Goal: Transaction & Acquisition: Purchase product/service

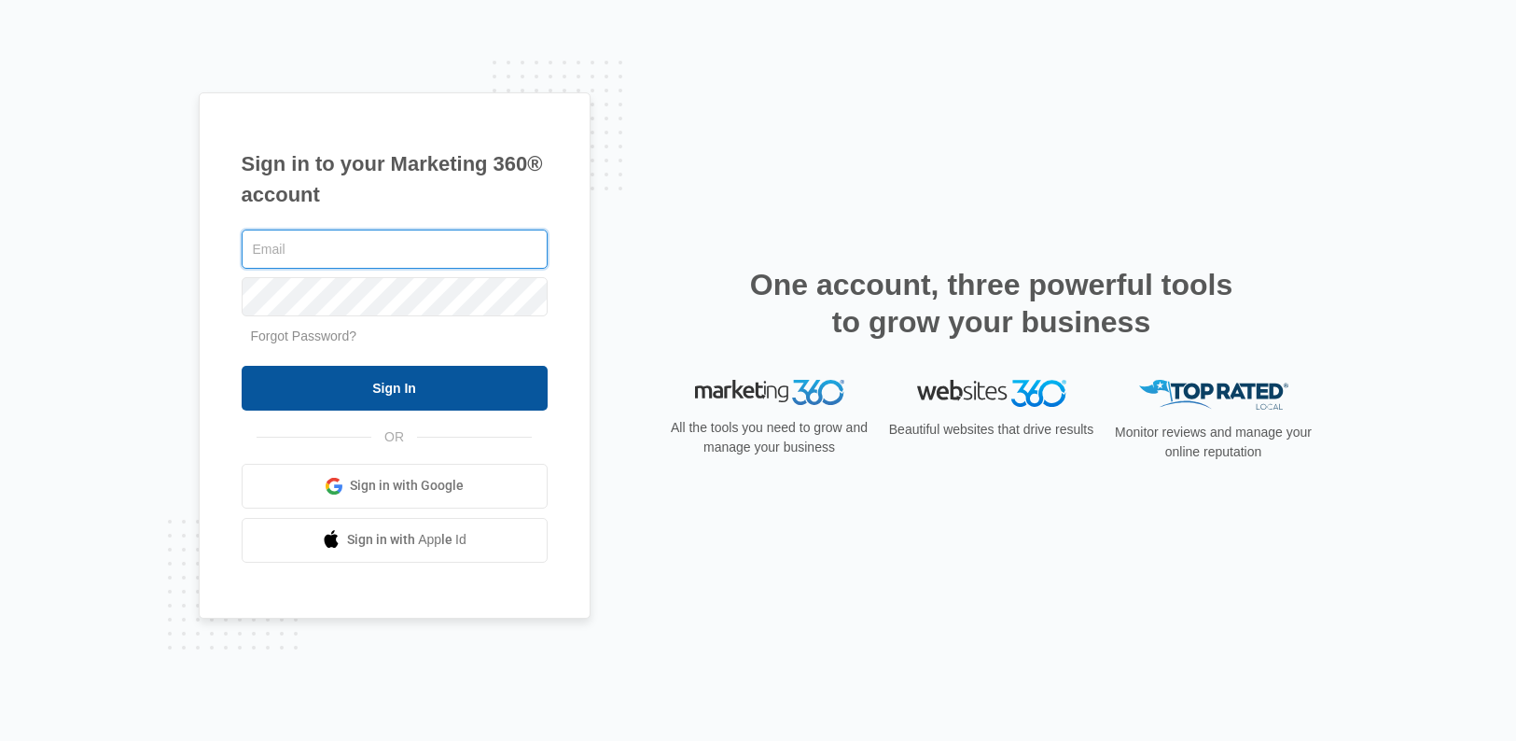
type input "[PERSON_NAME][EMAIL_ADDRESS][PERSON_NAME][DOMAIN_NAME]"
click at [404, 375] on input "Sign In" at bounding box center [395, 388] width 306 height 45
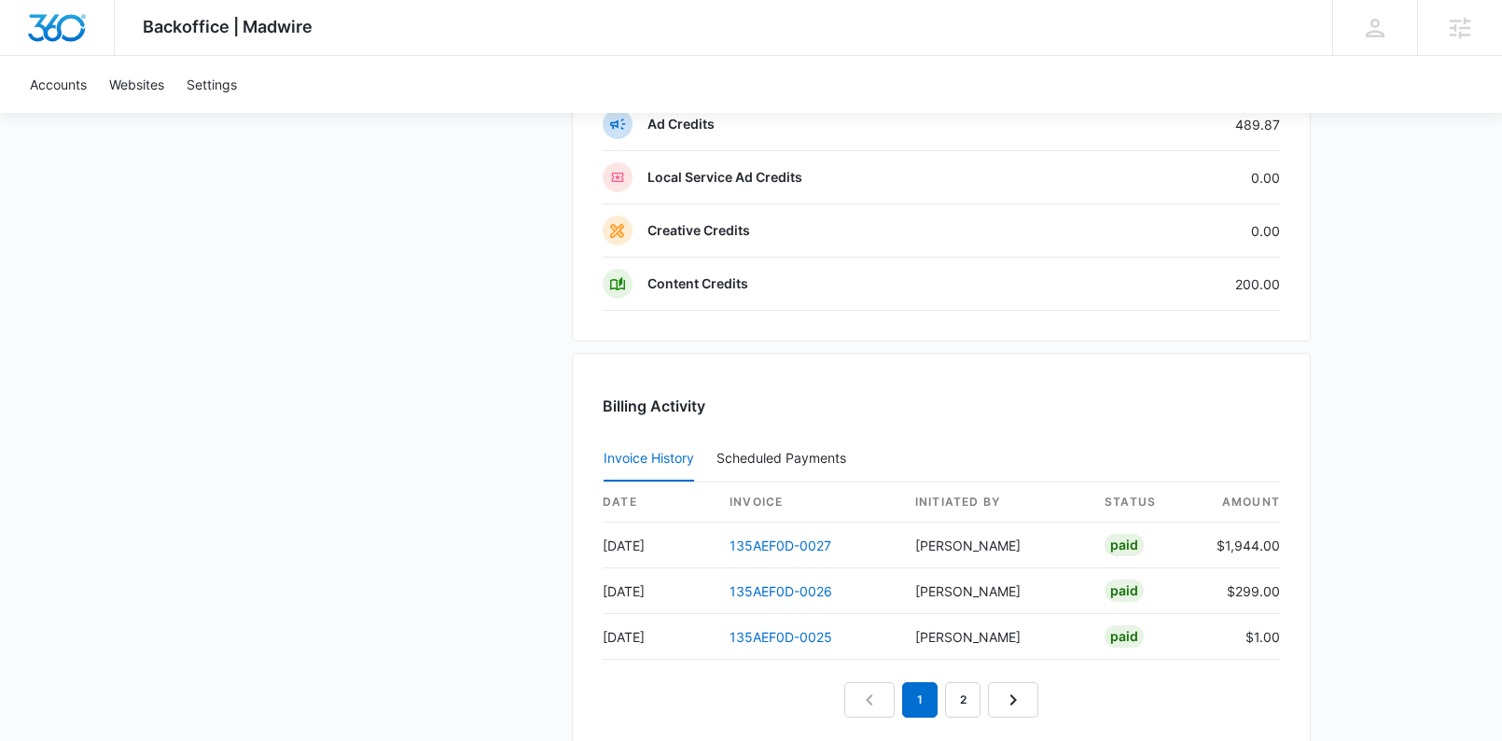
scroll to position [1560, 0]
drag, startPoint x: 1326, startPoint y: 589, endPoint x: 565, endPoint y: 591, distance: 760.3
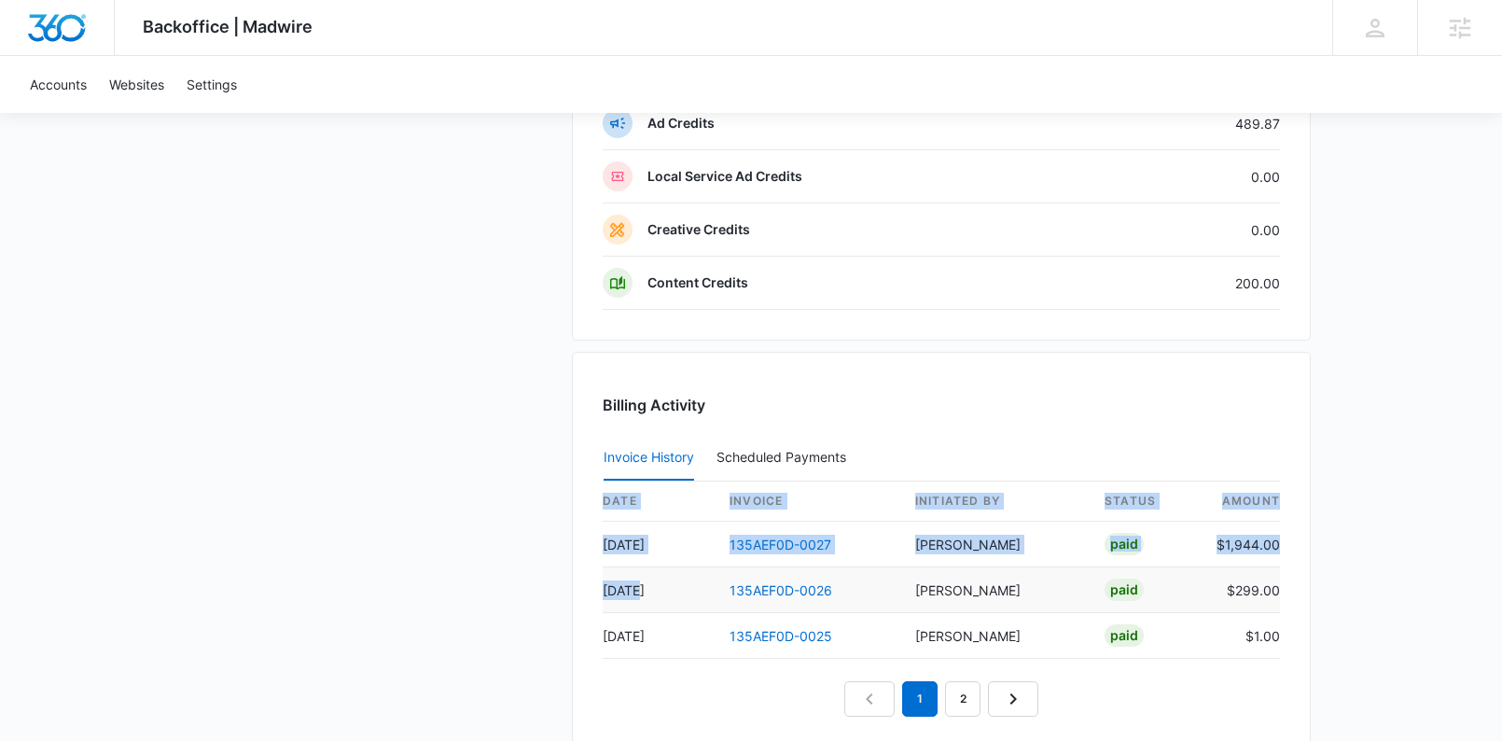
drag, startPoint x: 596, startPoint y: 591, endPoint x: 656, endPoint y: 591, distance: 59.7
click at [656, 591] on div "Billing Activity Invoice History Scheduled Payments 0 date invoice Initiated By…" at bounding box center [941, 561] width 739 height 418
click at [653, 591] on td "[DATE]" at bounding box center [659, 590] width 112 height 46
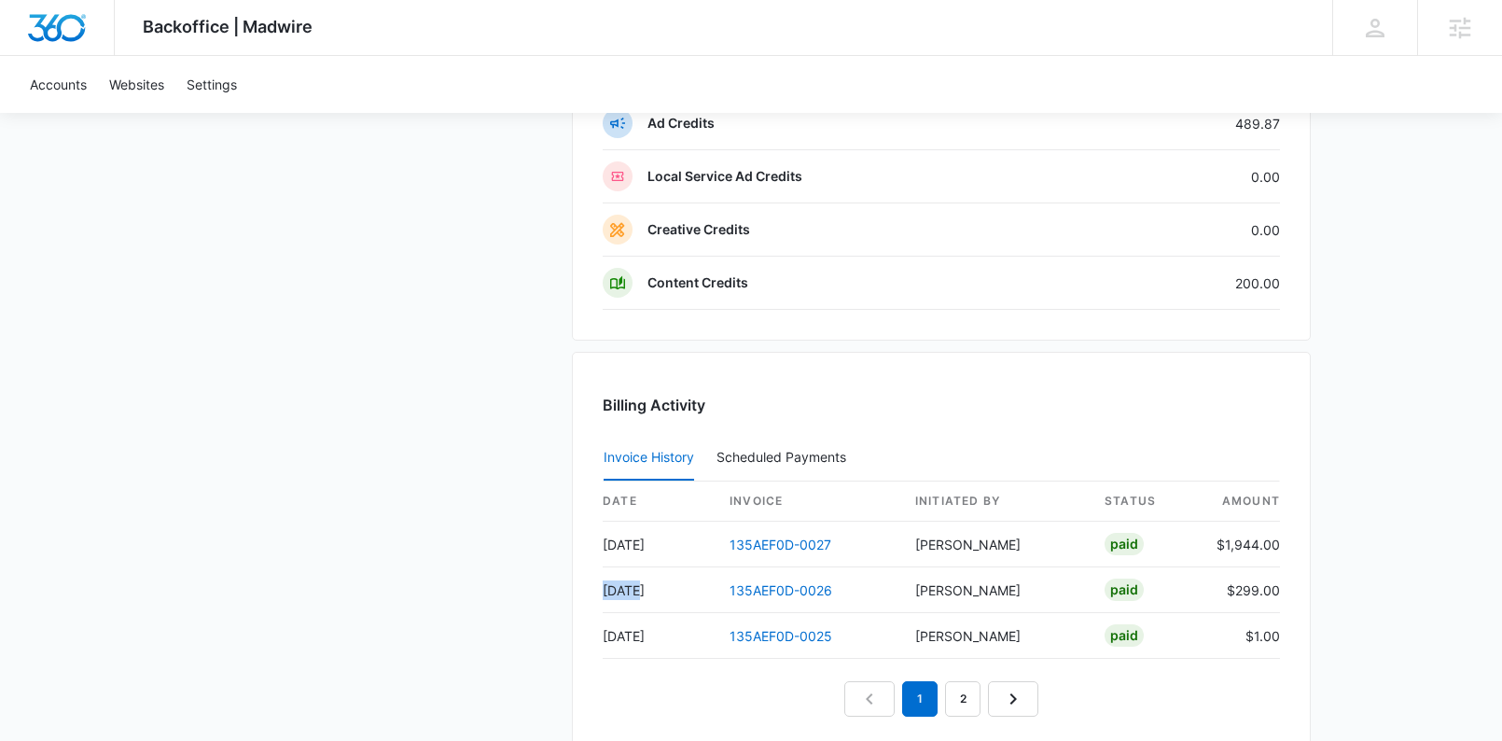
drag, startPoint x: 628, startPoint y: 591, endPoint x: 583, endPoint y: 591, distance: 44.8
click at [605, 591] on td "[DATE]" at bounding box center [659, 590] width 112 height 46
drag, startPoint x: 610, startPoint y: 544, endPoint x: 663, endPoint y: 544, distance: 53.2
click at [662, 544] on td "[DATE]" at bounding box center [659, 544] width 112 height 46
click at [664, 545] on td "[DATE]" at bounding box center [659, 544] width 112 height 46
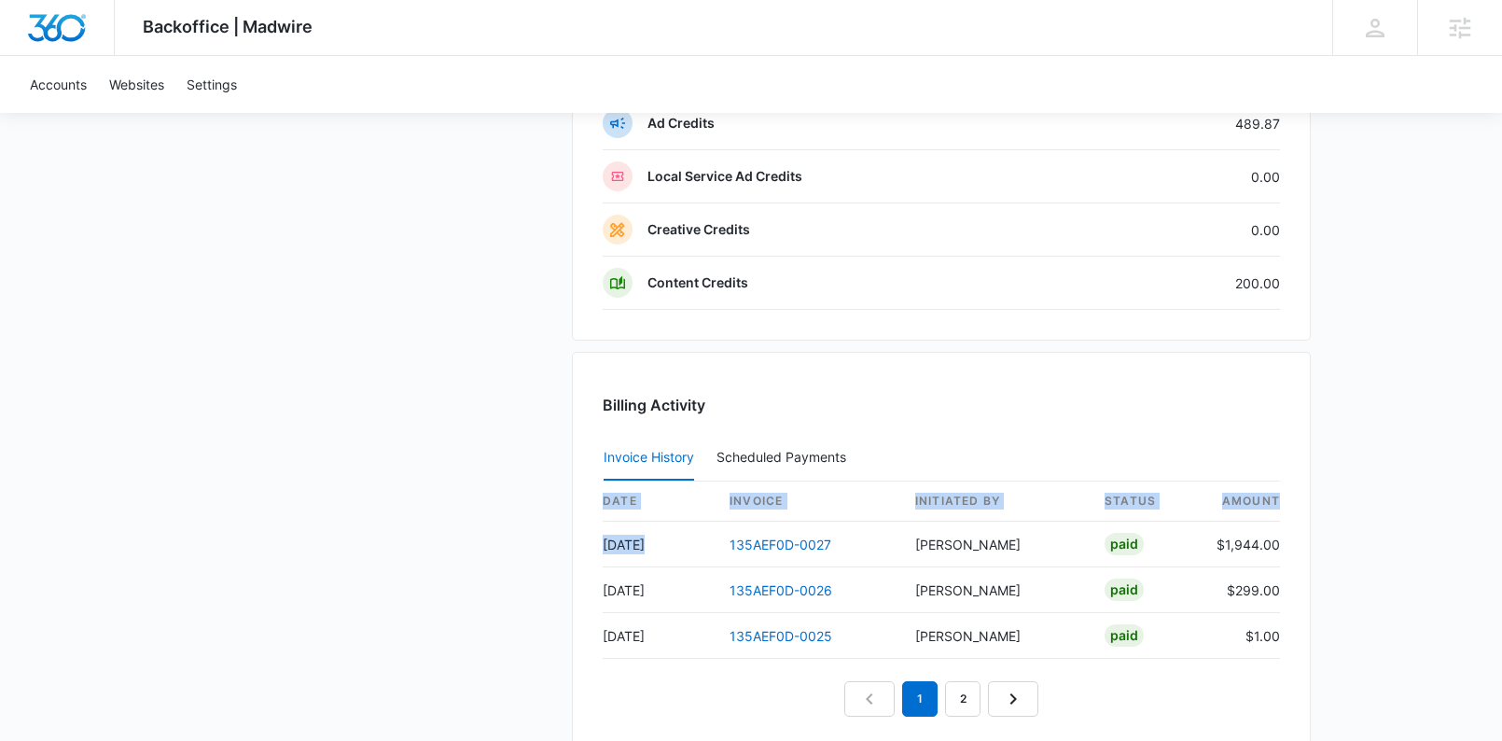
drag, startPoint x: 664, startPoint y: 544, endPoint x: 563, endPoint y: 549, distance: 100.9
click at [678, 591] on td "[DATE]" at bounding box center [659, 590] width 112 height 46
drag, startPoint x: 655, startPoint y: 592, endPoint x: 568, endPoint y: 595, distance: 86.8
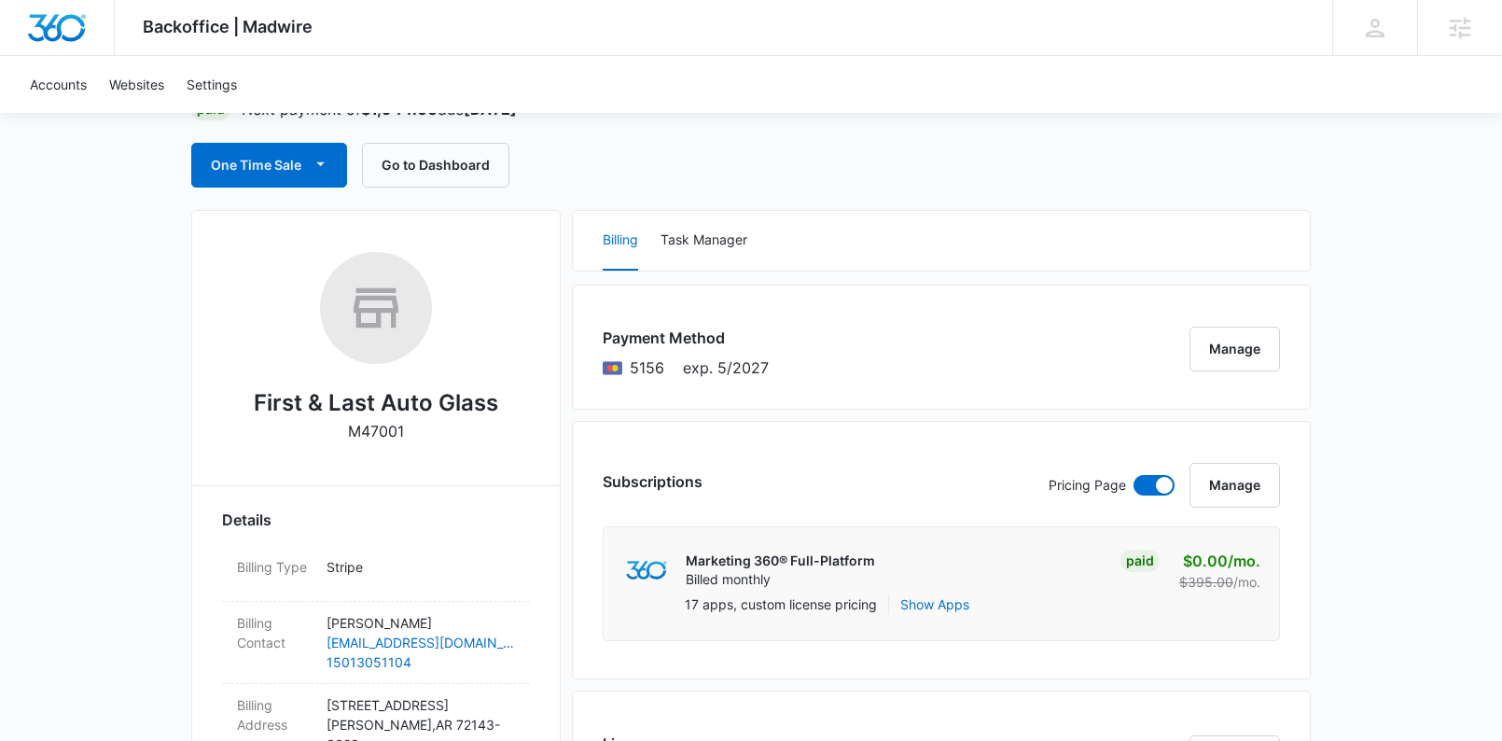
scroll to position [163, 0]
click at [290, 173] on button "One Time Sale" at bounding box center [269, 166] width 156 height 45
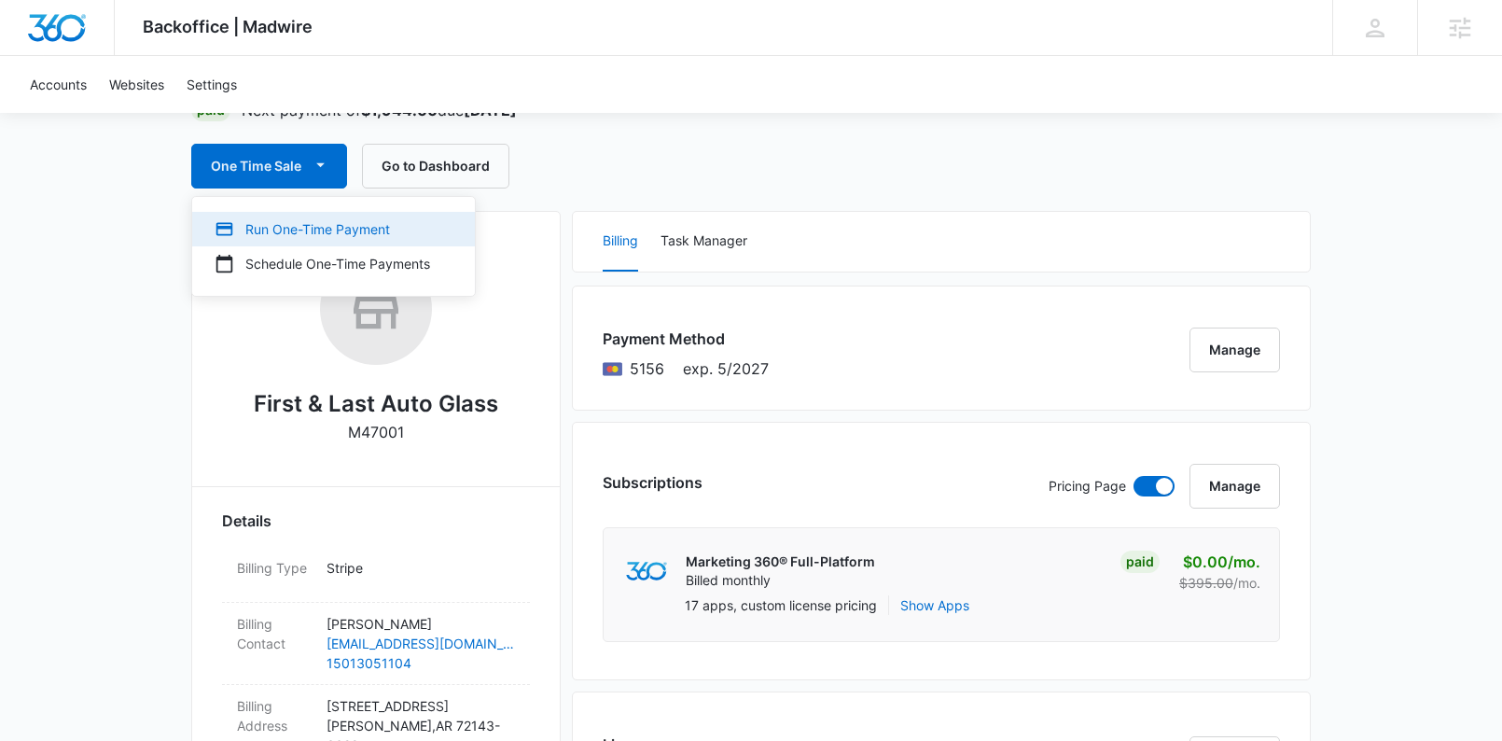
click at [307, 220] on div "Run One-Time Payment" at bounding box center [322, 229] width 215 height 20
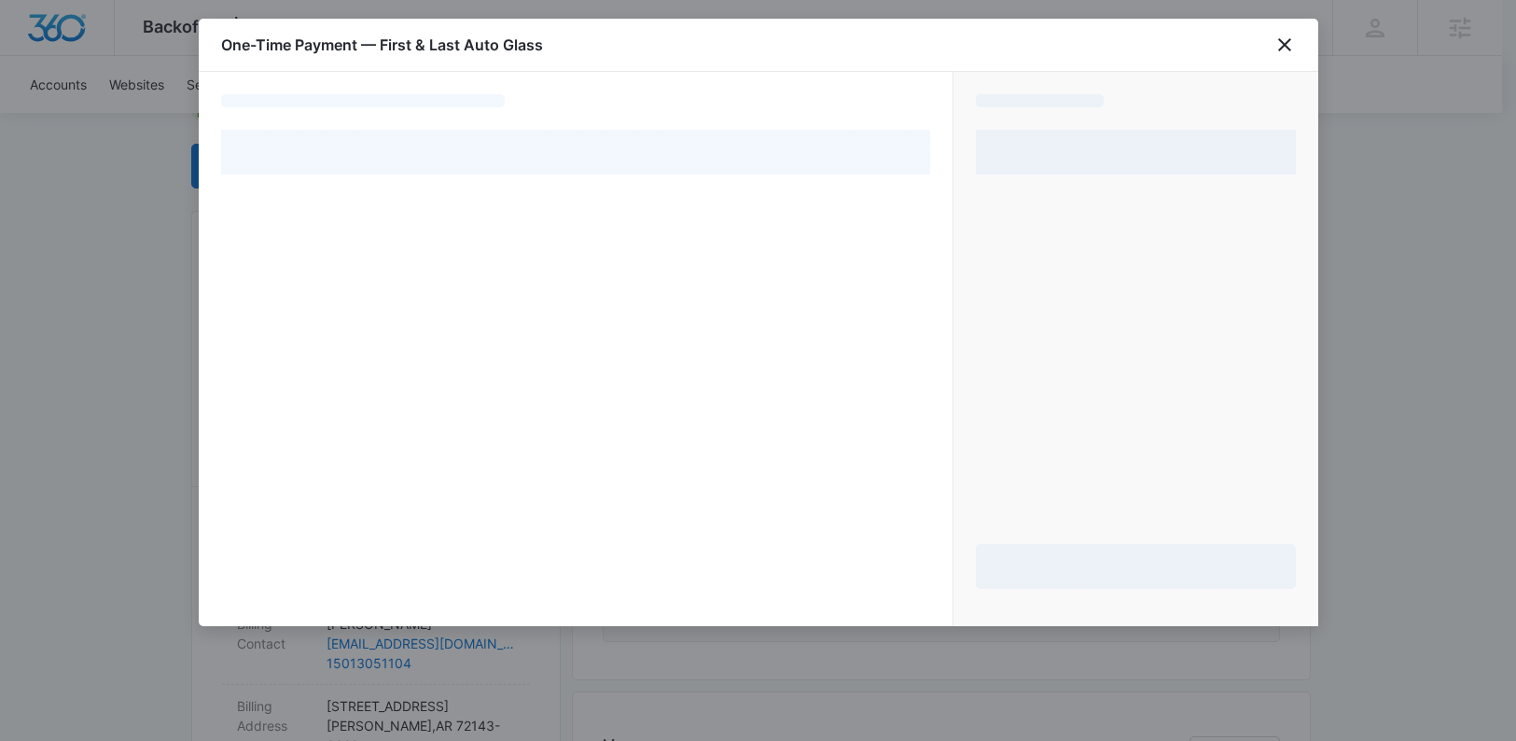
select select "pm_1PIvYqA4n8RTgNjUGMIzkuY4"
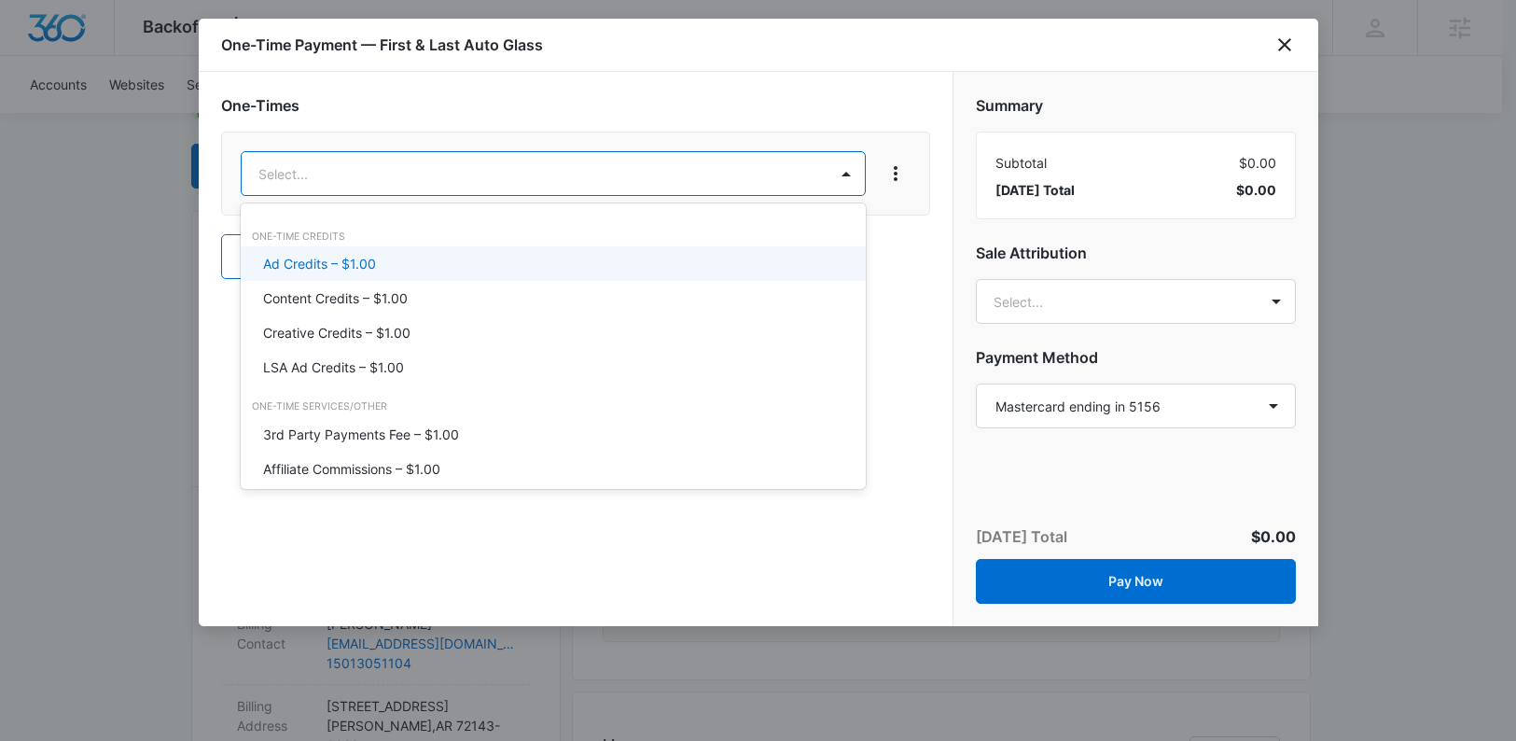
click at [394, 259] on div "Ad Credits – $1.00" at bounding box center [551, 264] width 577 height 20
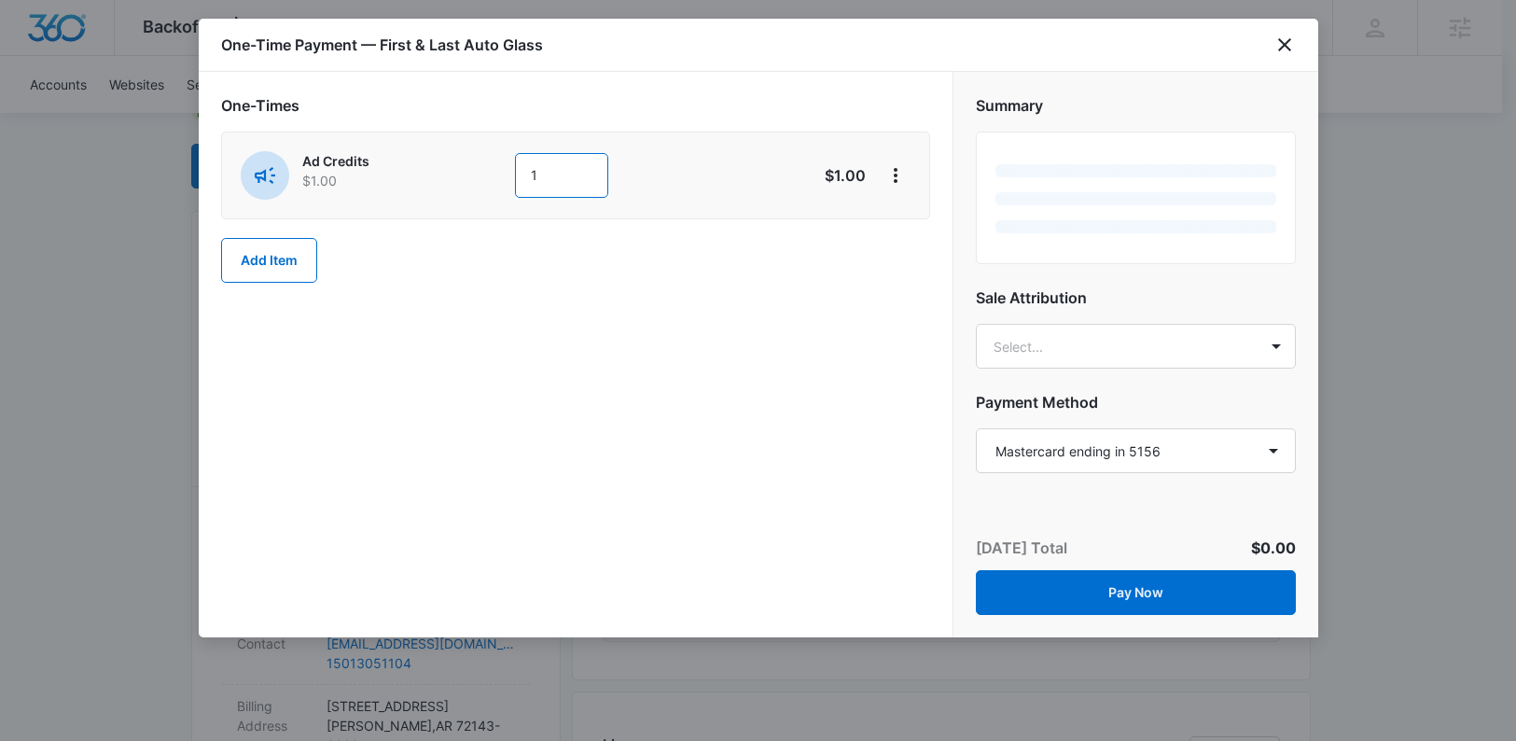
click at [575, 160] on input "1" at bounding box center [561, 175] width 93 height 45
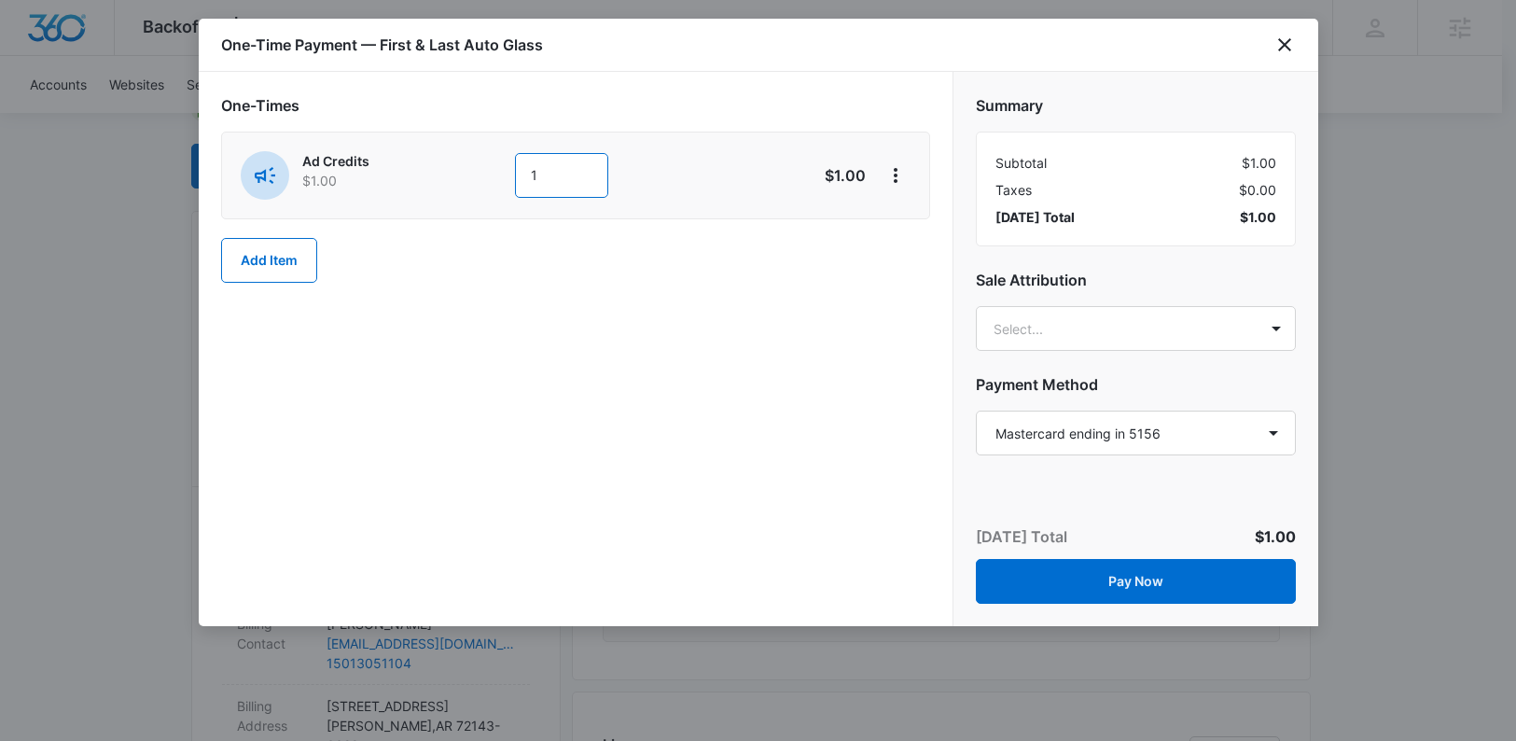
click at [490, 168] on div "Ad Credits $1.00 1" at bounding box center [509, 175] width 537 height 49
type input "300"
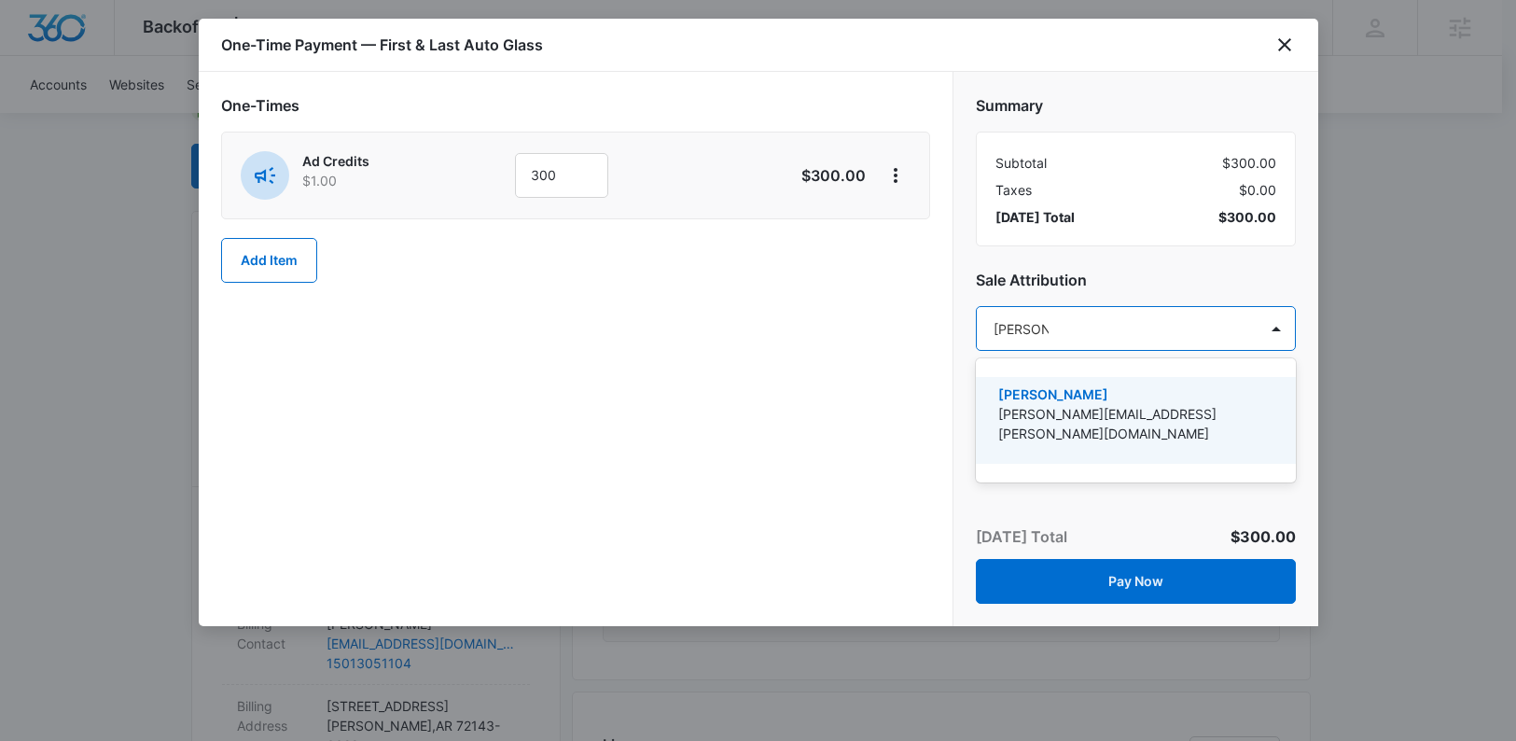
type input "[PERSON_NAME]"
click at [1133, 411] on p "[PERSON_NAME][EMAIL_ADDRESS][PERSON_NAME][DOMAIN_NAME]" at bounding box center [1133, 423] width 271 height 39
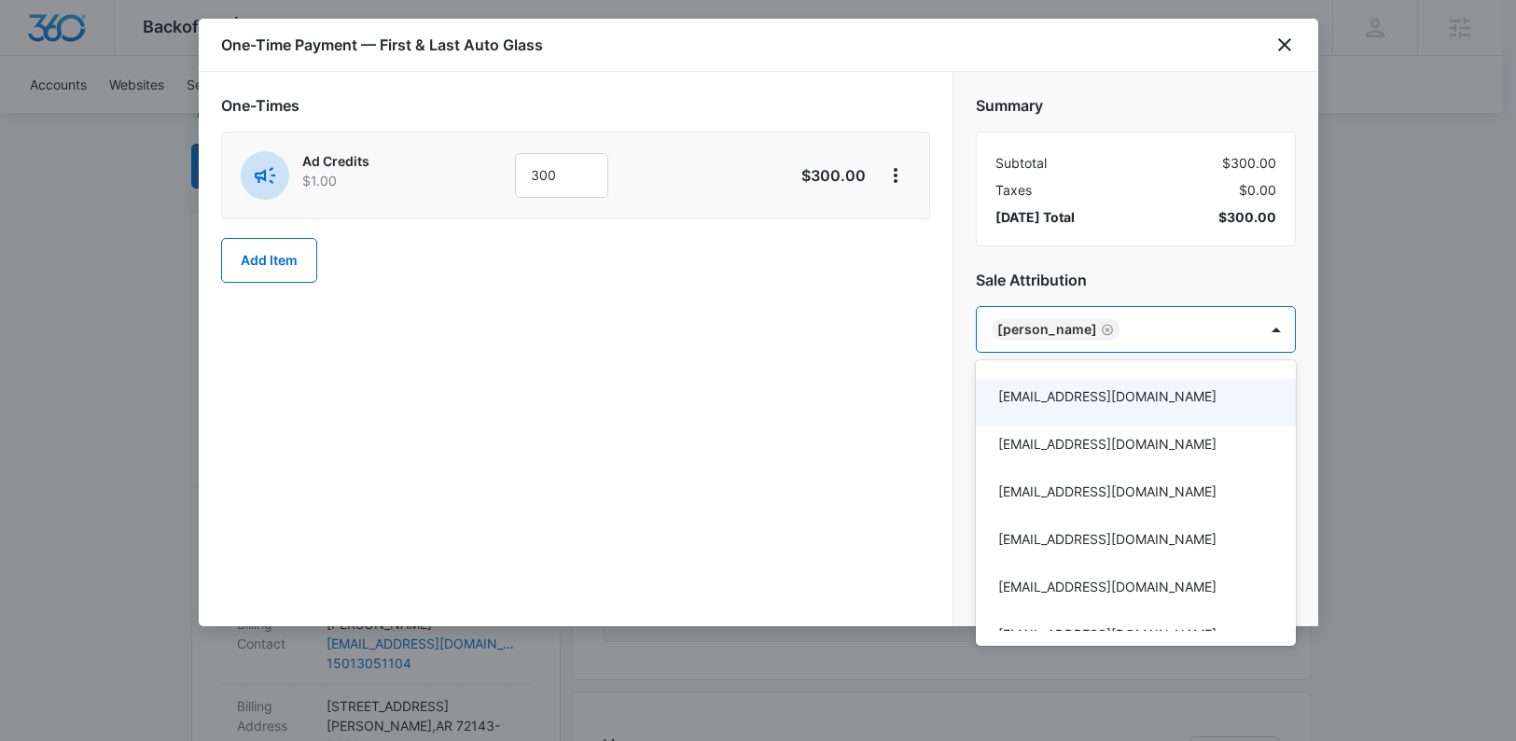
click at [836, 415] on div at bounding box center [758, 370] width 1516 height 741
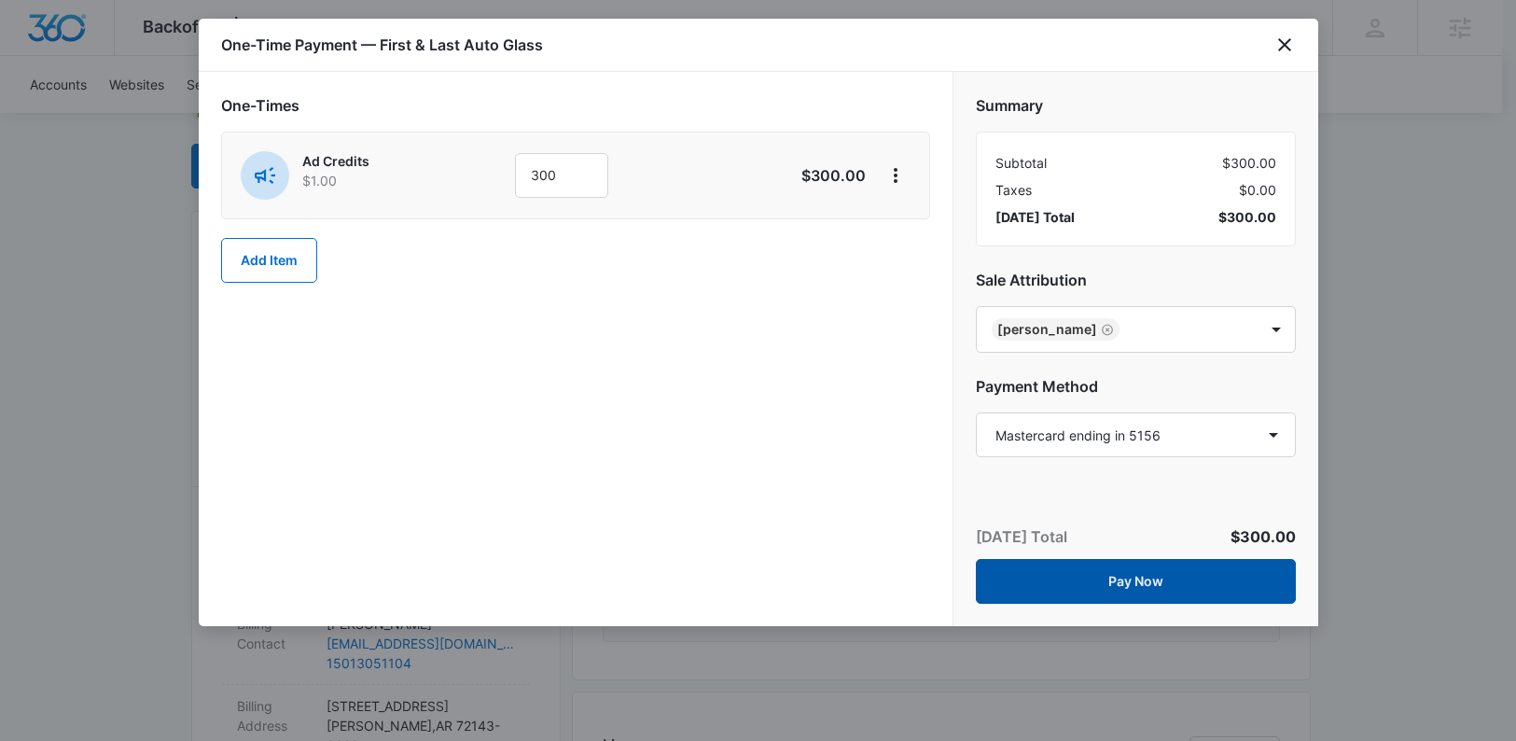
click at [1106, 576] on button "Pay Now" at bounding box center [1136, 581] width 320 height 45
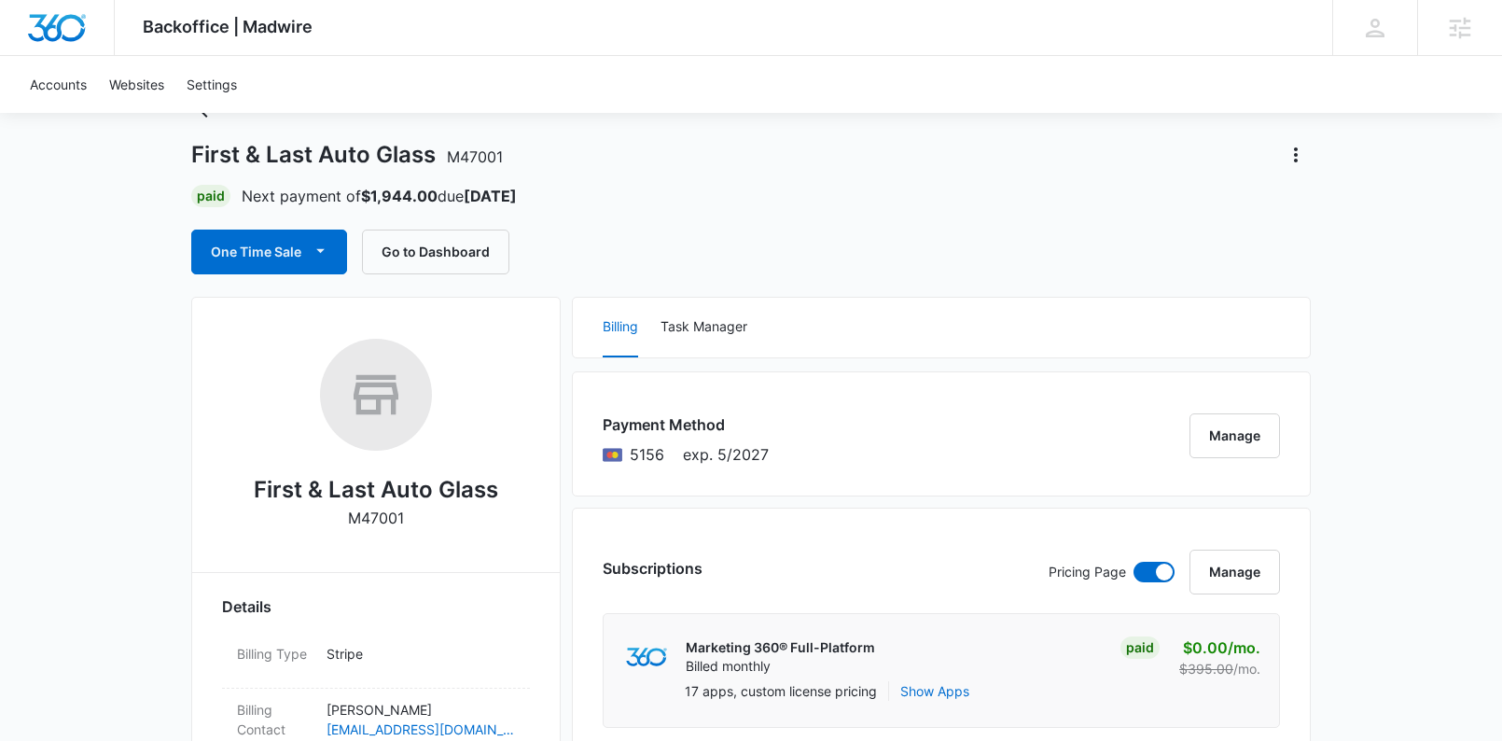
scroll to position [0, 0]
